Goal: Information Seeking & Learning: Learn about a topic

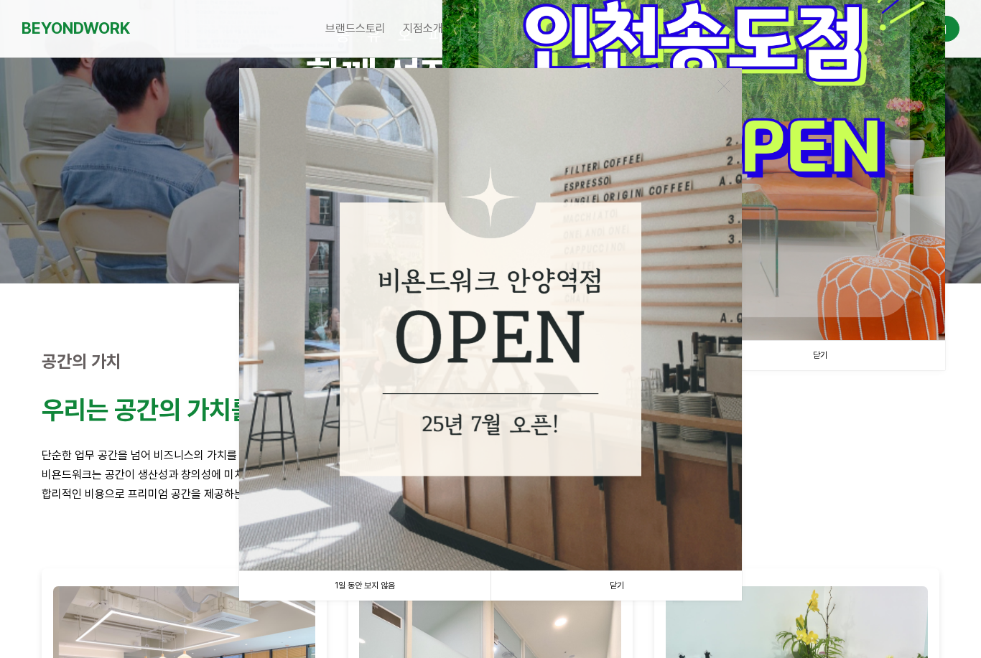
scroll to position [161, 0]
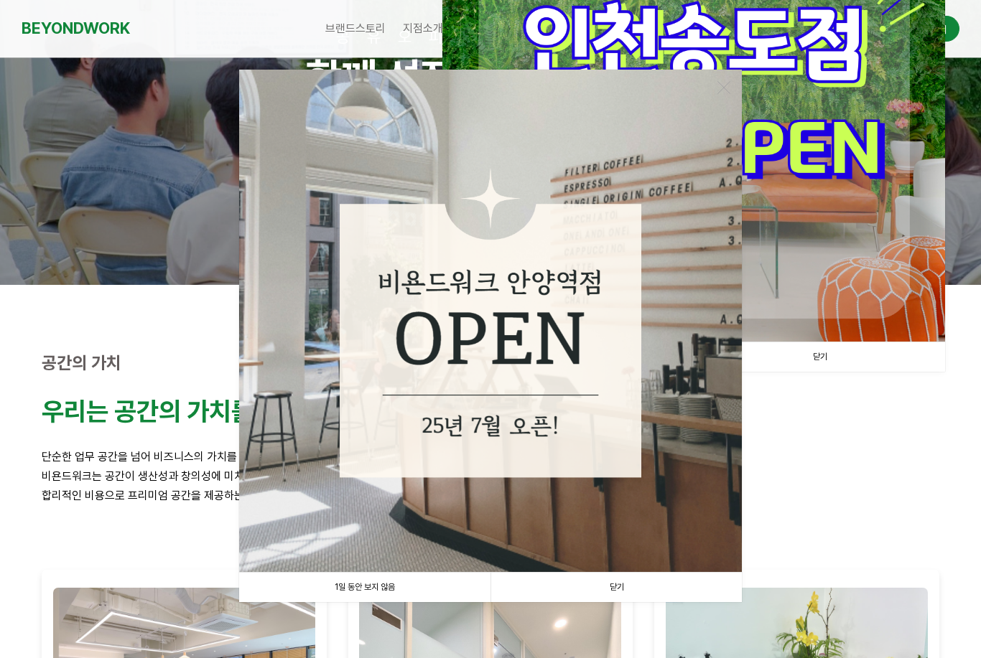
click at [626, 587] on link "닫기" at bounding box center [615, 587] width 251 height 29
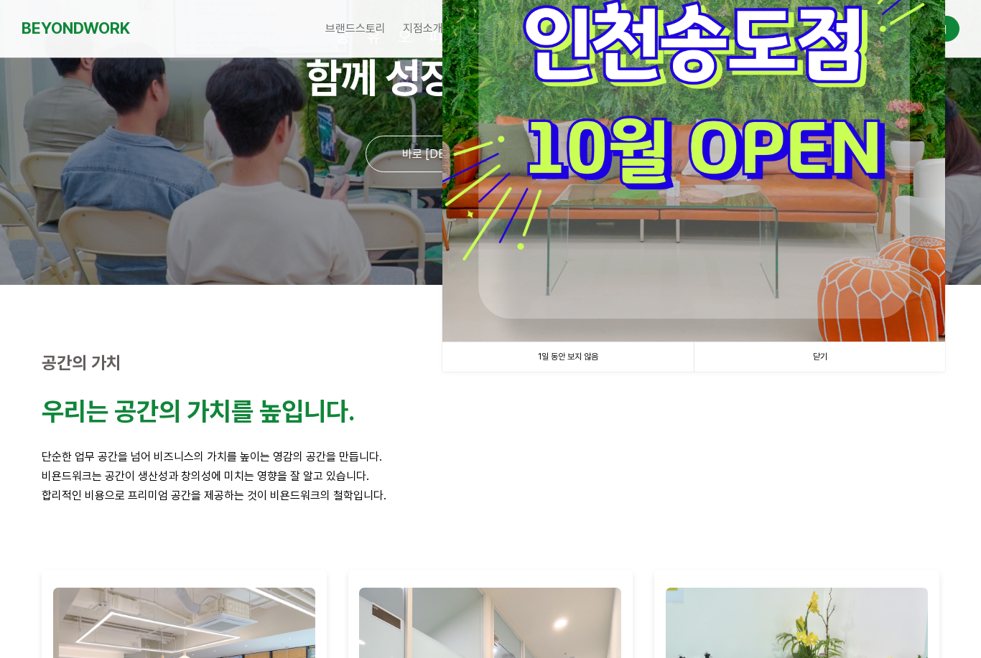
click at [837, 355] on link "닫기" at bounding box center [819, 357] width 251 height 29
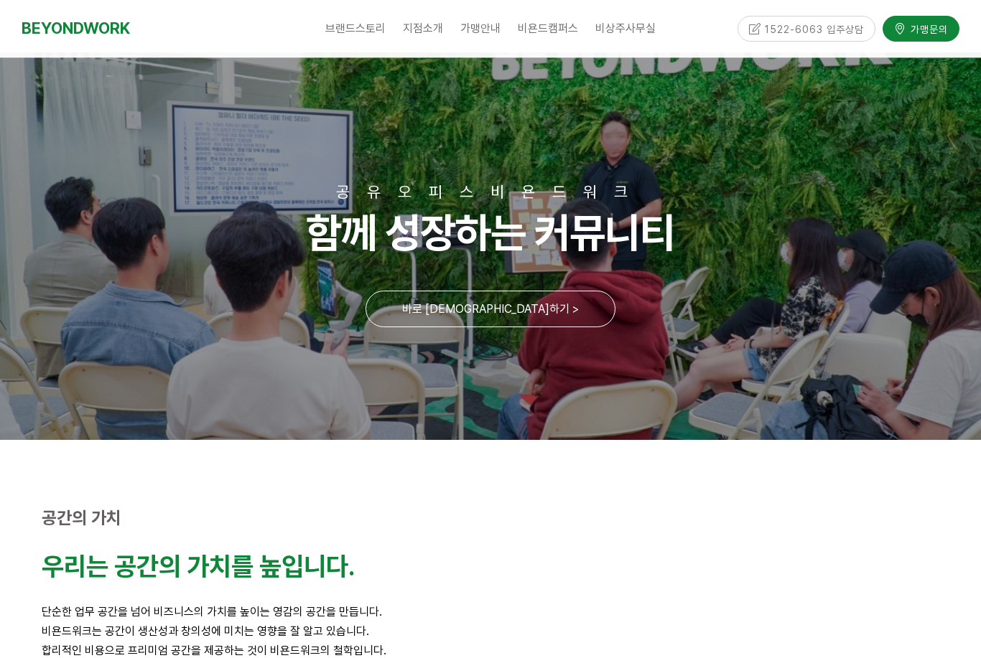
scroll to position [0, 0]
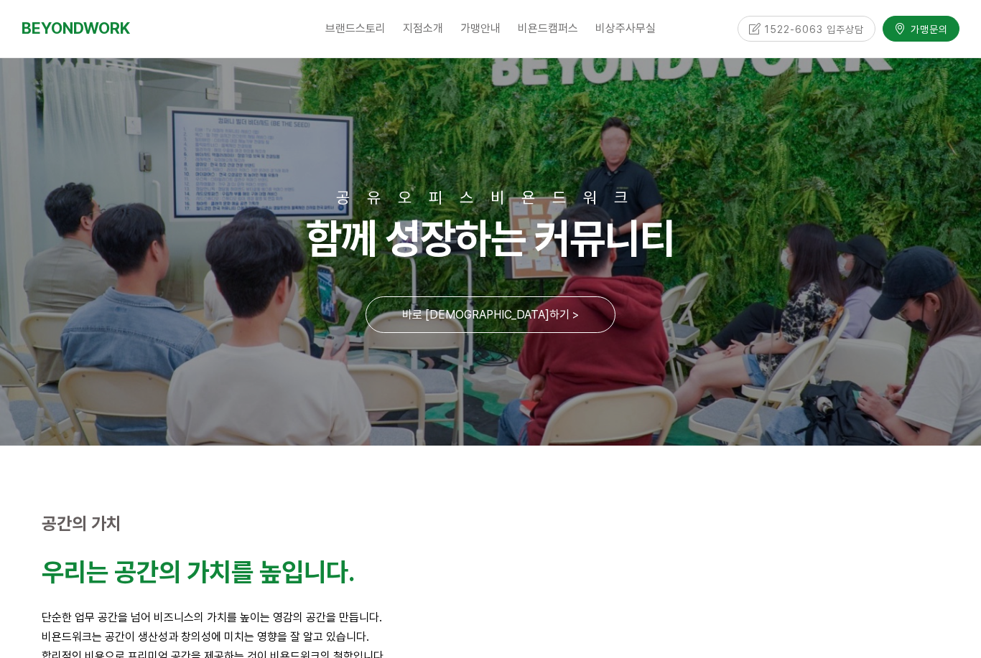
click at [452, 144] on span "인천부평1호점" at bounding box center [443, 143] width 52 height 11
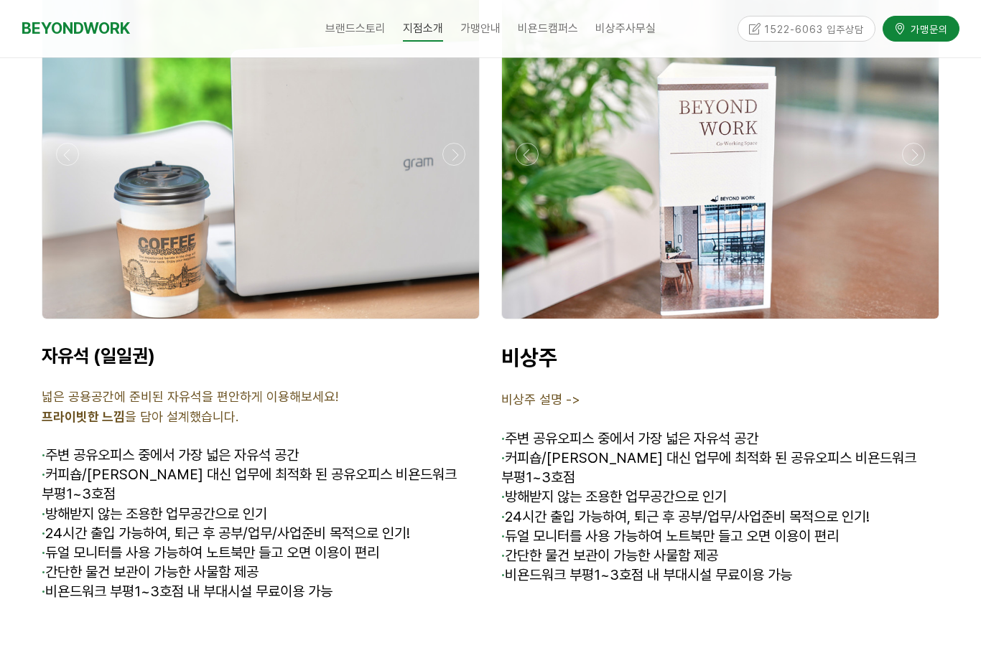
scroll to position [5057, 0]
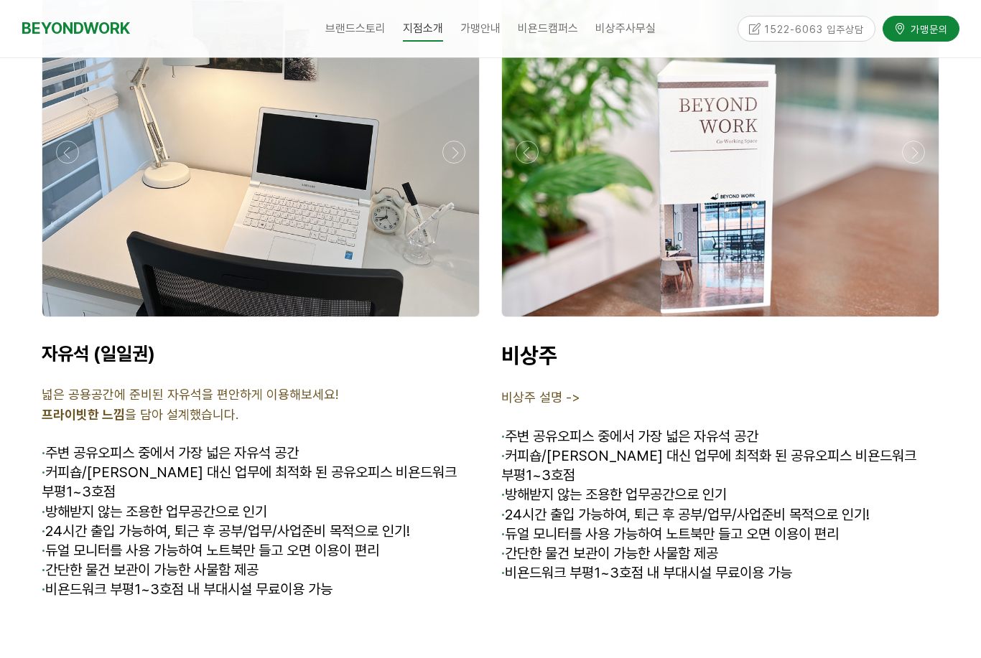
click at [555, 409] on p at bounding box center [720, 418] width 438 height 19
click at [562, 390] on span "비상주 설명 ->" at bounding box center [540, 397] width 79 height 15
click at [554, 369] on p at bounding box center [720, 378] width 438 height 19
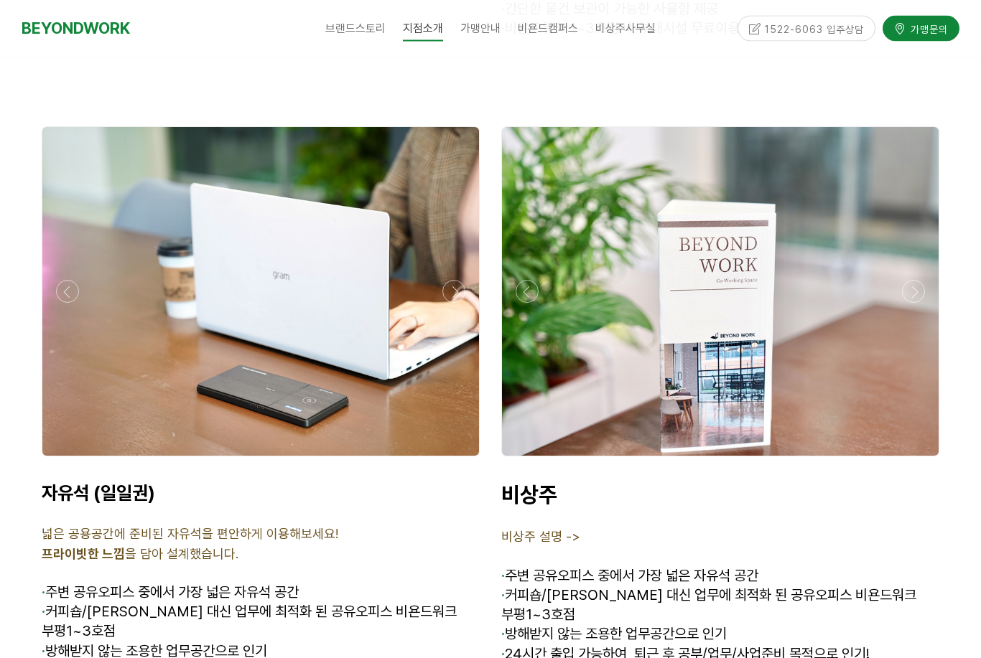
scroll to position [4916, 0]
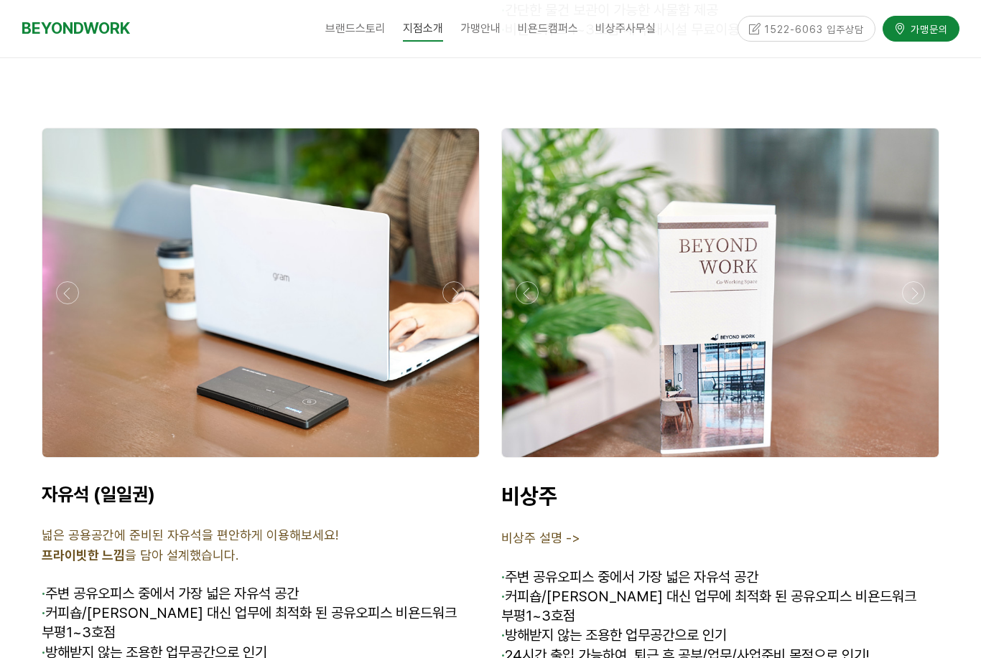
click at [462, 167] on span "인천부평2호점" at bounding box center [443, 170] width 53 height 11
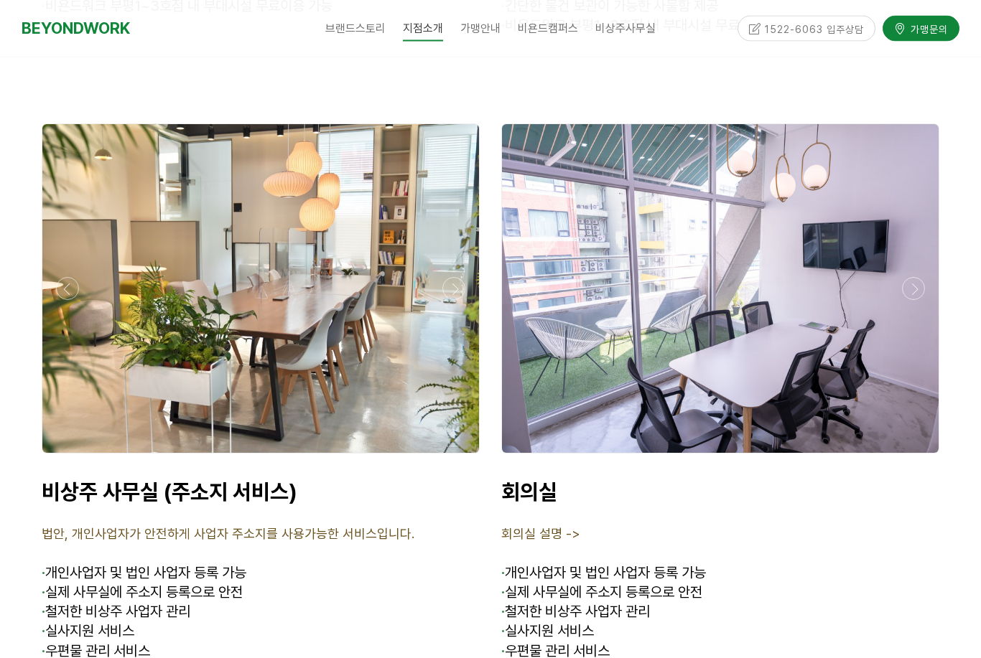
scroll to position [5603, 0]
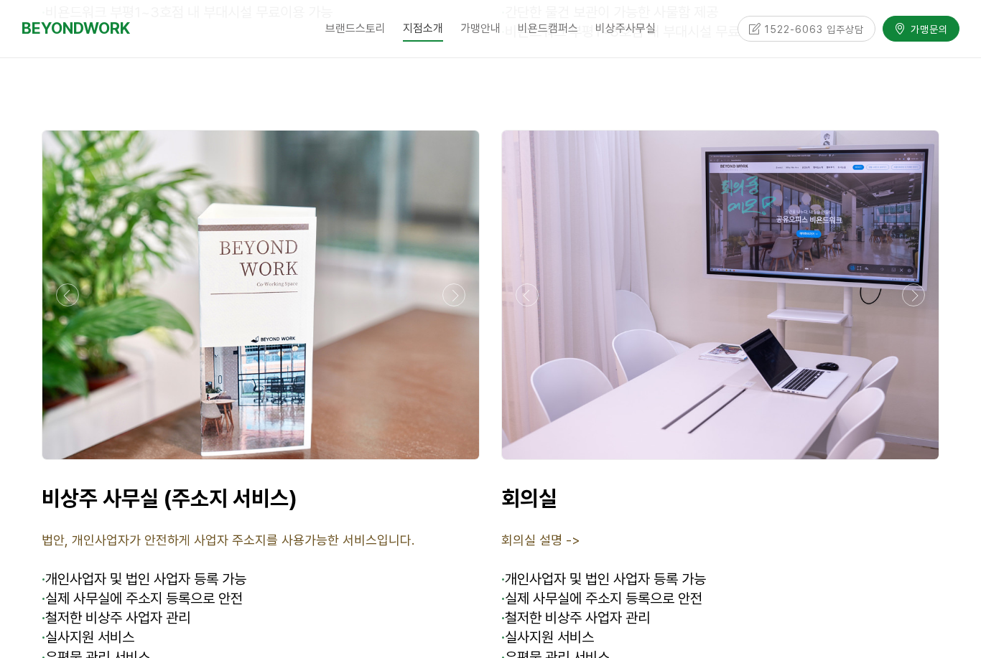
click at [633, 118] on span "비상주서비스소개" at bounding box center [641, 115] width 63 height 11
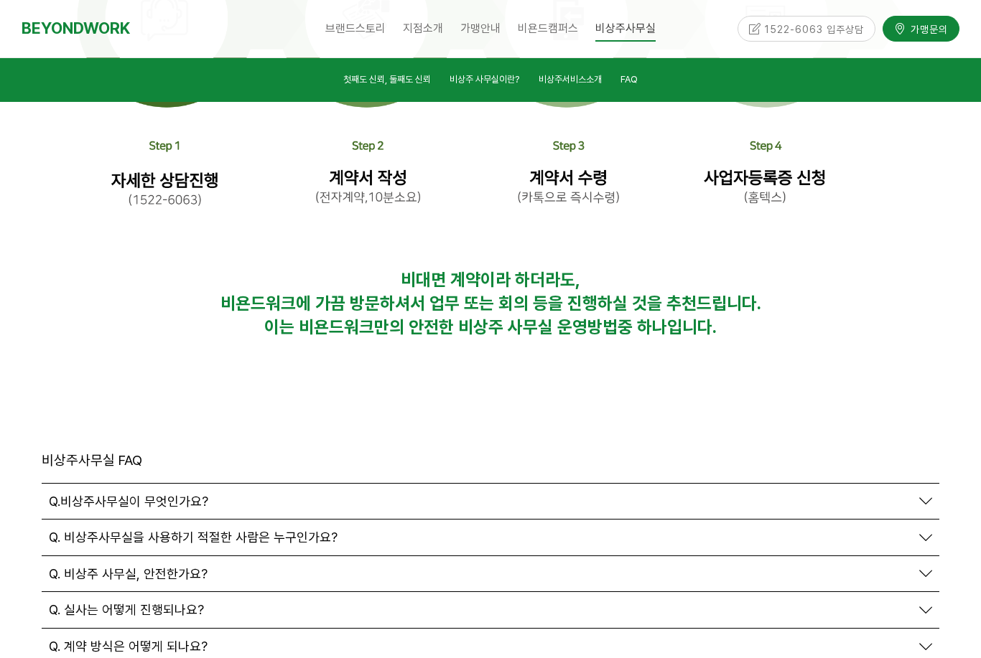
scroll to position [4738, 0]
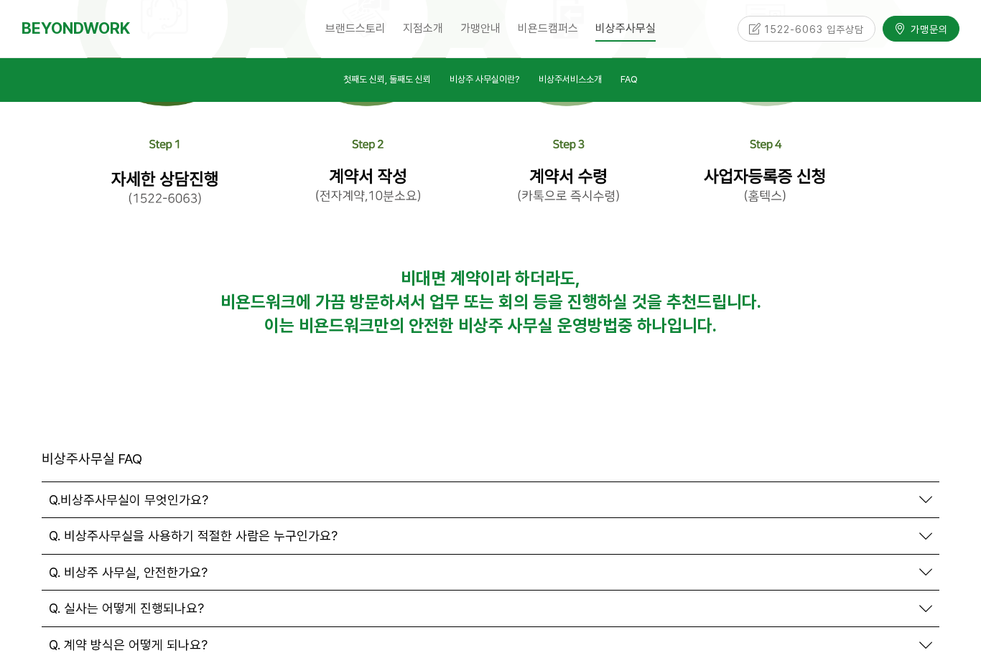
click at [72, 638] on span "Q. 계약 방식은 어떻게 되나요?" at bounding box center [128, 646] width 159 height 16
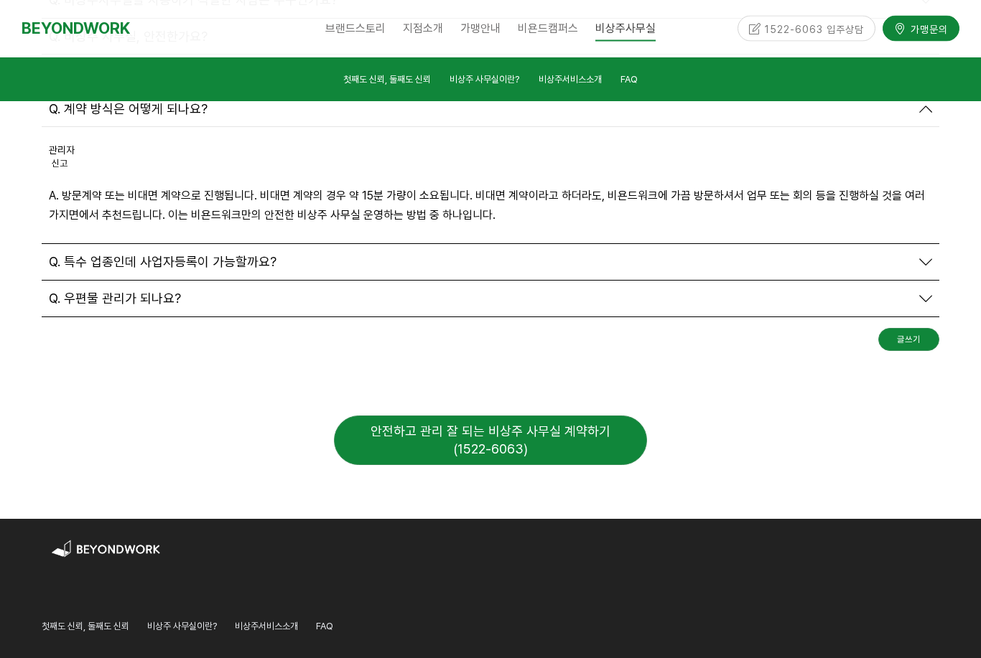
scroll to position [5277, 0]
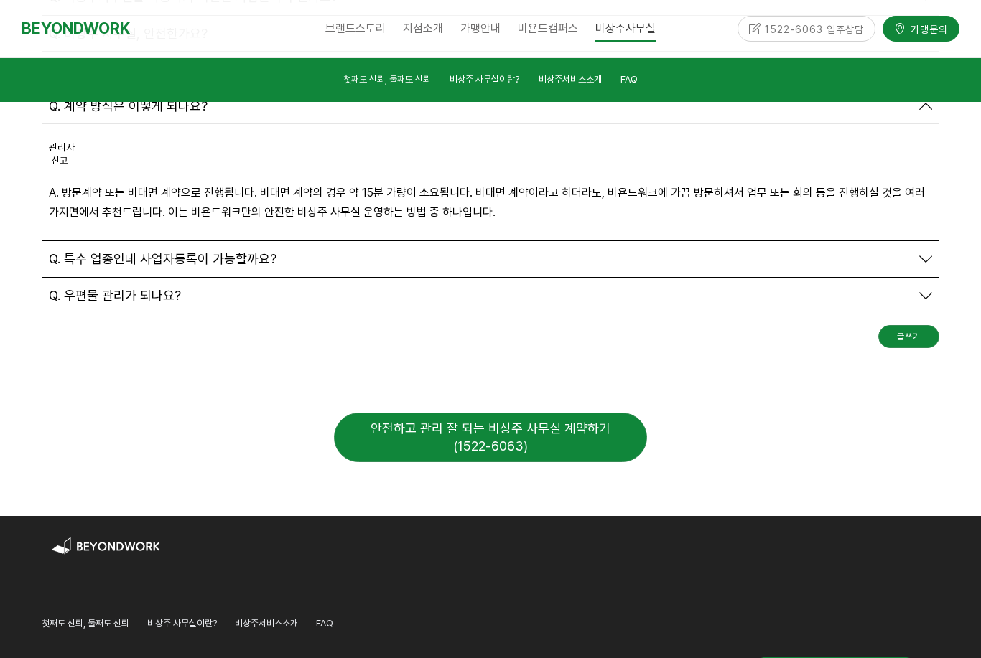
click at [638, 78] on span "FAQ" at bounding box center [628, 79] width 17 height 11
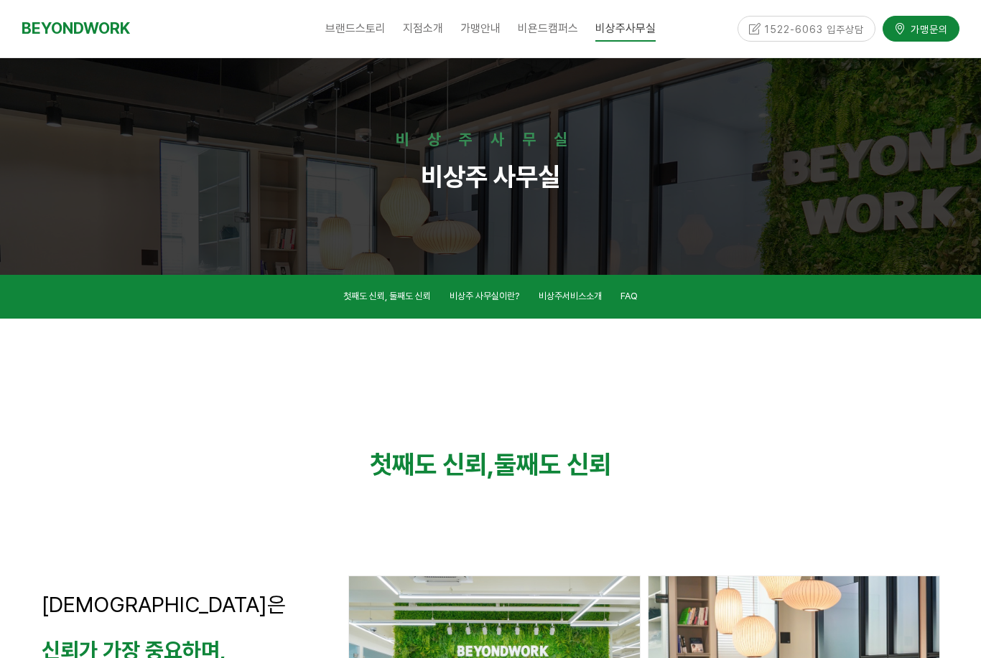
click at [812, 152] on div "비상주 사무실" at bounding box center [490, 177] width 919 height 52
click at [806, 34] on div "1522-6063 입주상담" at bounding box center [806, 28] width 139 height 25
click at [760, 33] on div "1522-6063 입주상담" at bounding box center [806, 28] width 139 height 25
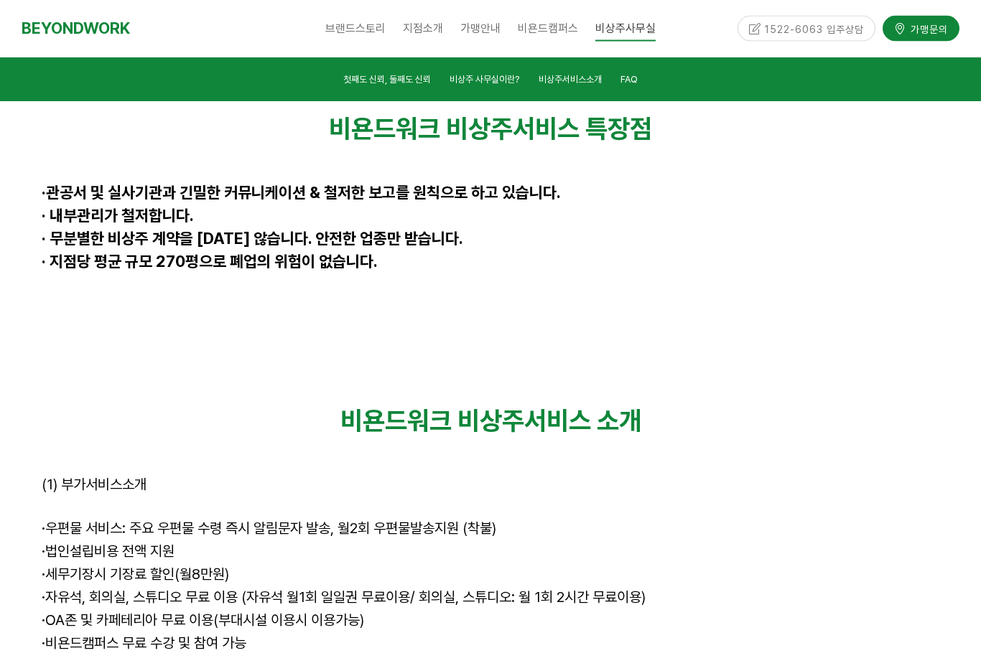
scroll to position [5263, 0]
